Goal: Transaction & Acquisition: Purchase product/service

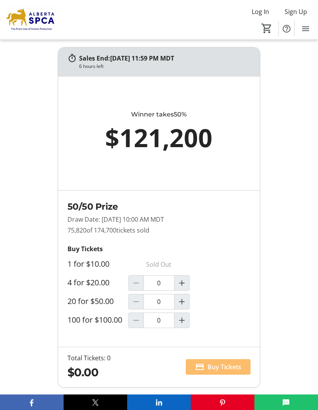
scroll to position [588, 0]
click at [185, 284] on mat-icon "Increment by one" at bounding box center [181, 282] width 9 height 9
type input "1"
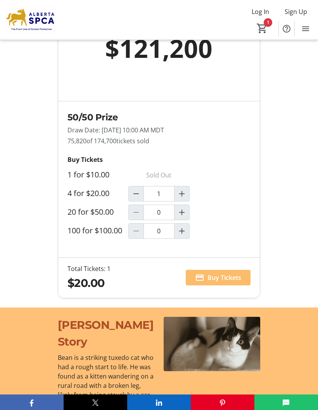
scroll to position [678, 0]
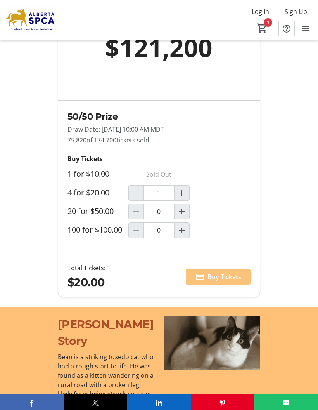
click at [228, 276] on span at bounding box center [218, 276] width 65 height 19
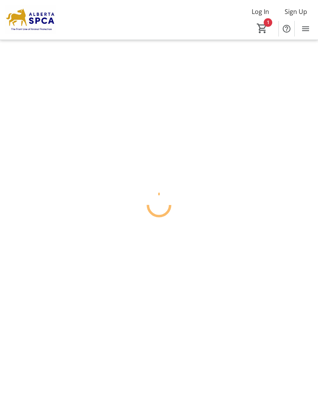
scroll to position [31, 0]
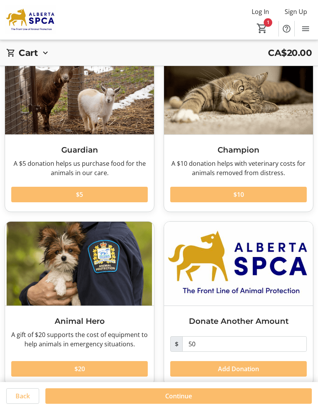
scroll to position [59, 0]
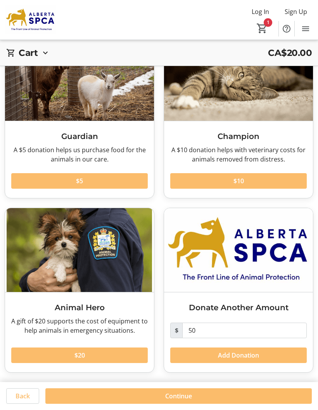
click at [199, 392] on span at bounding box center [178, 395] width 266 height 19
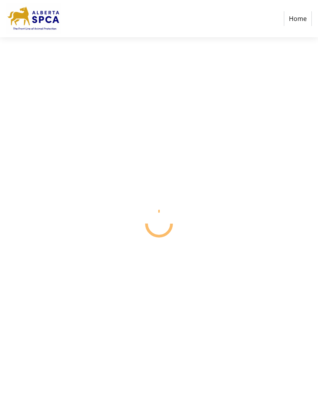
select select "CA"
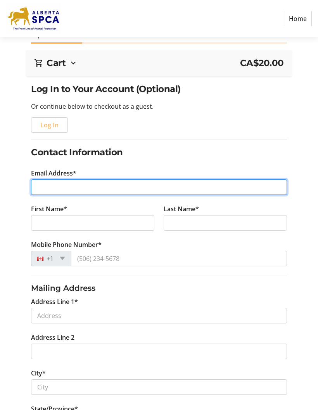
click at [117, 183] on input "Email Address*" at bounding box center [159, 187] width 256 height 16
type input "coll"
type input "[EMAIL_ADDRESS][DOMAIN_NAME]"
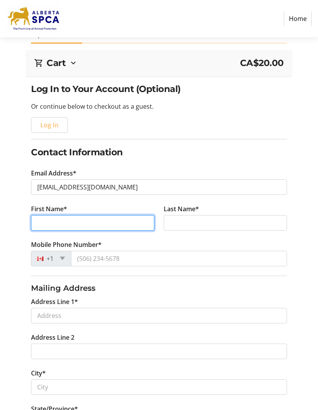
click at [113, 218] on input "First Name*" at bounding box center [92, 223] width 123 height 16
type input "[PERSON_NAME]"
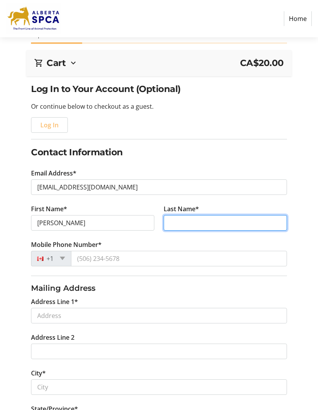
click at [209, 221] on input "Last Name*" at bounding box center [225, 223] width 123 height 16
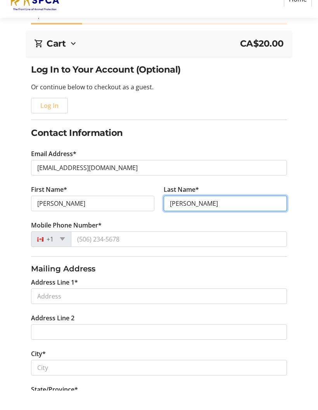
type input "[PERSON_NAME]"
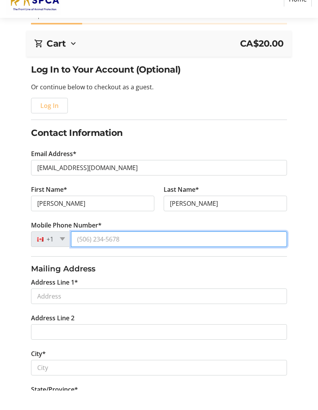
click at [111, 251] on input "Mobile Phone Number*" at bounding box center [179, 259] width 216 height 16
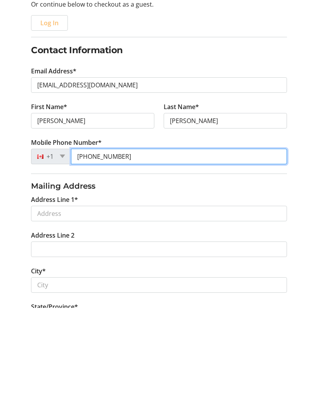
type input "[PHONE_NUMBER]"
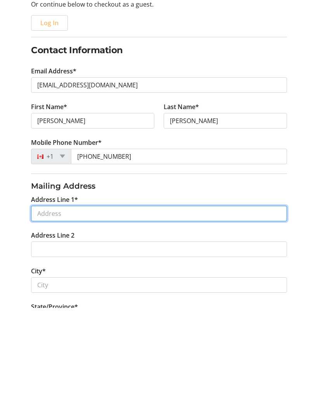
click at [130, 308] on input "Address Line 1*" at bounding box center [159, 316] width 256 height 16
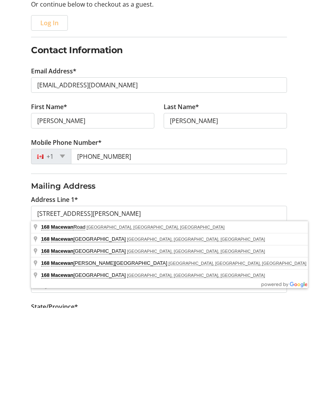
type input "[STREET_ADDRESS][PERSON_NAME]"
type input "[GEOGRAPHIC_DATA]"
select select "AB"
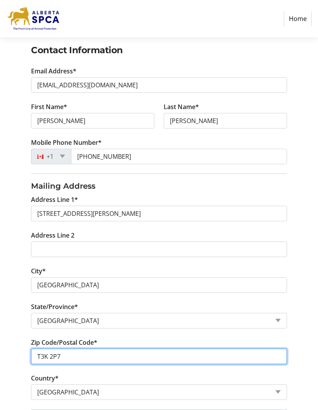
click at [75, 349] on input "T3K 2P7" at bounding box center [159, 356] width 256 height 16
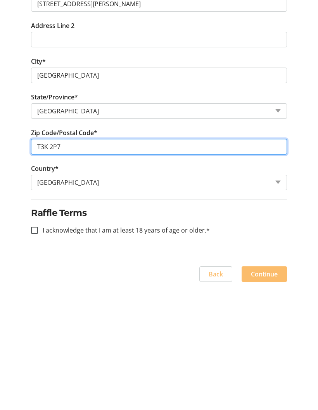
click at [69, 261] on input "T3K 2P7" at bounding box center [159, 269] width 256 height 16
type input "T3K 2G4"
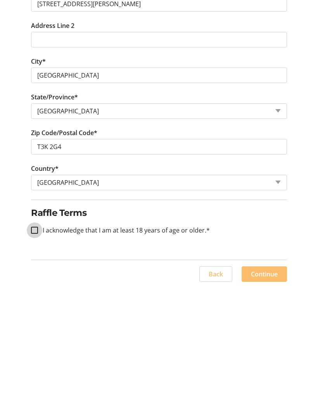
click at [34, 349] on input "I acknowledge that I am at least 18 years of age or older.*" at bounding box center [34, 352] width 7 height 7
checkbox input "true"
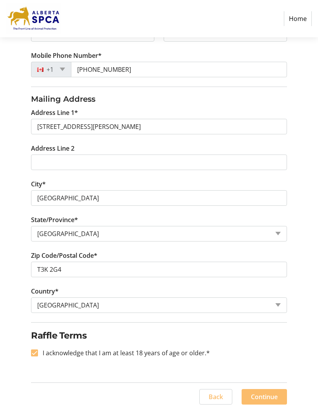
click at [270, 392] on span "Continue" at bounding box center [264, 396] width 27 height 9
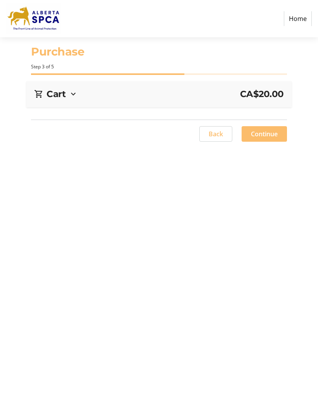
scroll to position [31, 0]
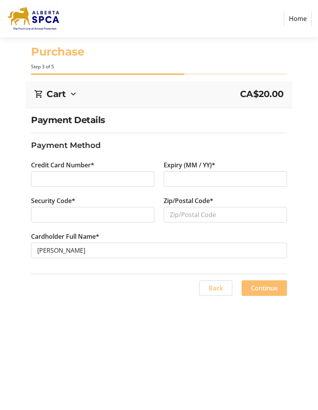
click at [90, 171] on div at bounding box center [92, 179] width 123 height 16
